Goal: Communication & Community: Answer question/provide support

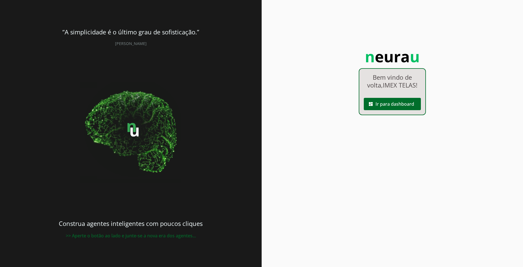
click at [381, 111] on div "Bem vindo de volta, IMEX TELAS ! dashboard Ir para dashboard" at bounding box center [392, 91] width 67 height 47
click at [383, 105] on span at bounding box center [392, 103] width 57 height 13
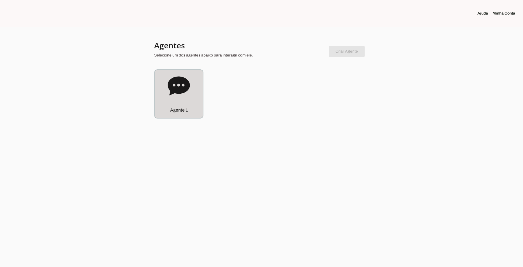
click at [183, 84] on icon at bounding box center [179, 85] width 22 height 19
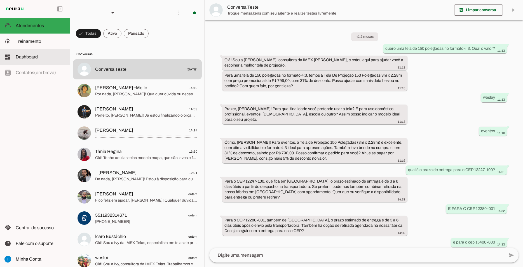
scroll to position [255, 0]
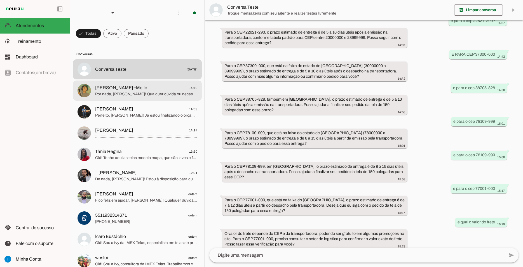
click at [137, 85] on span "[PERSON_NAME]~Mello 14:49" at bounding box center [146, 88] width 102 height 7
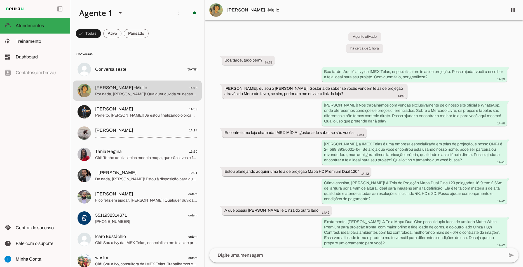
scroll to position [132, 0]
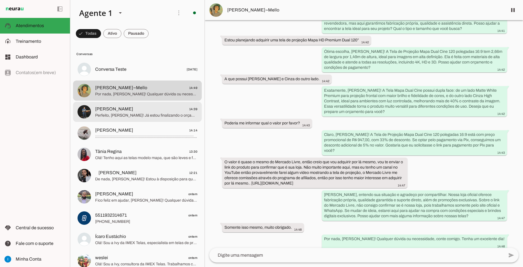
click at [147, 106] on span "[PERSON_NAME] 14:39" at bounding box center [146, 109] width 102 height 7
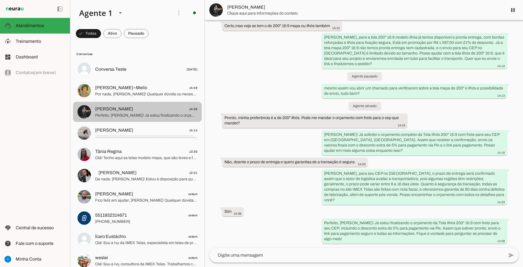
scroll to position [2683, 0]
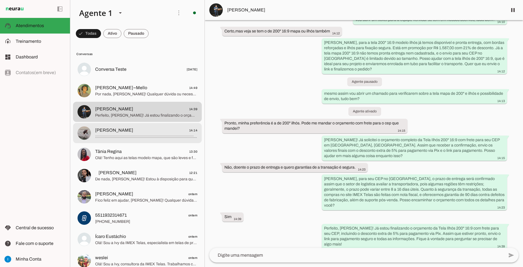
click at [123, 128] on span "[PERSON_NAME] 14:14" at bounding box center [146, 130] width 102 height 7
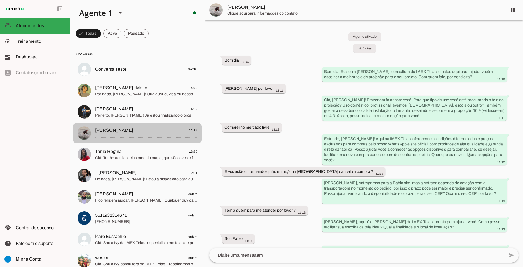
scroll to position [2512, 0]
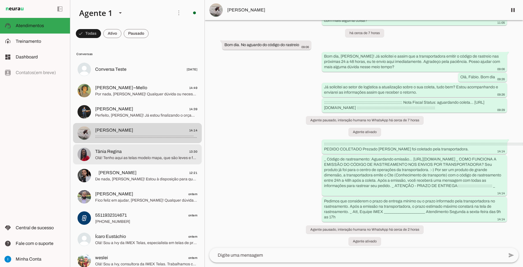
click at [125, 148] on span "Tânia Regina 13:30" at bounding box center [146, 151] width 102 height 7
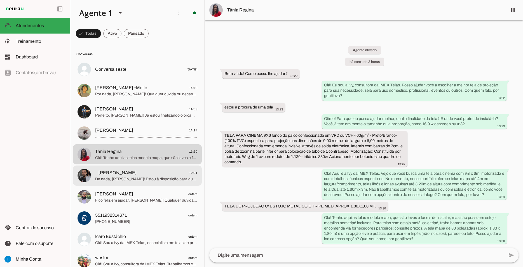
click at [129, 170] on span "⠀[PERSON_NAME] 12:21" at bounding box center [146, 173] width 102 height 7
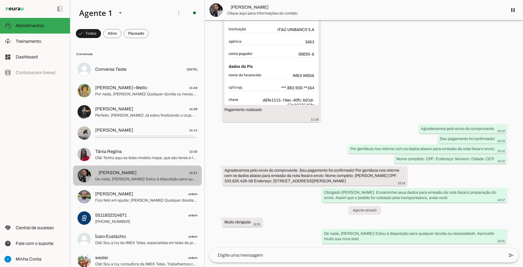
scroll to position [2492, 0]
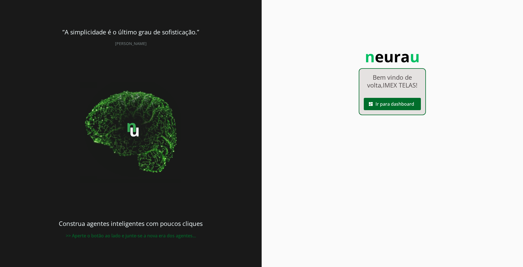
click at [391, 106] on span at bounding box center [392, 103] width 57 height 13
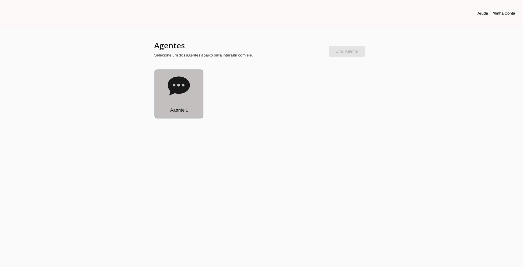
click at [173, 91] on icon at bounding box center [179, 85] width 22 height 19
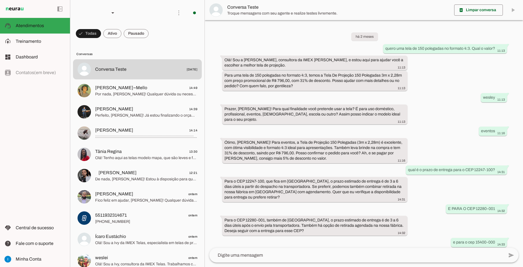
scroll to position [255, 0]
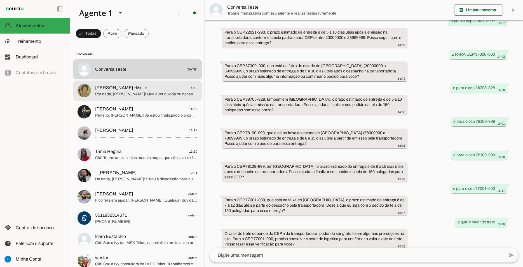
click at [151, 85] on span "[PERSON_NAME]~Mello 14:49" at bounding box center [146, 88] width 102 height 7
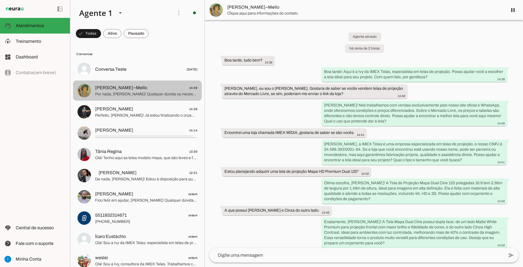
scroll to position [132, 0]
